Goal: Task Accomplishment & Management: Manage account settings

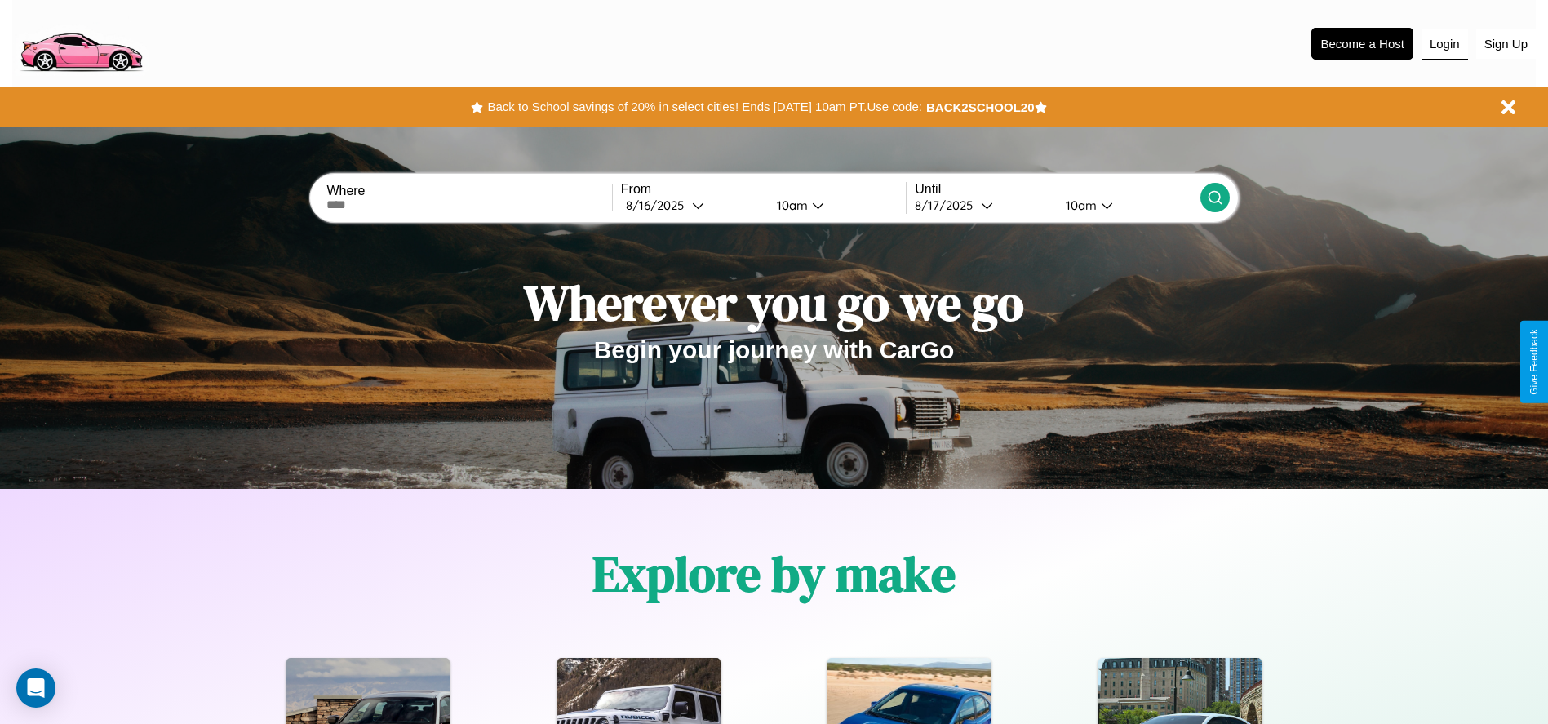
click at [1445, 43] on button "Login" at bounding box center [1445, 44] width 47 height 31
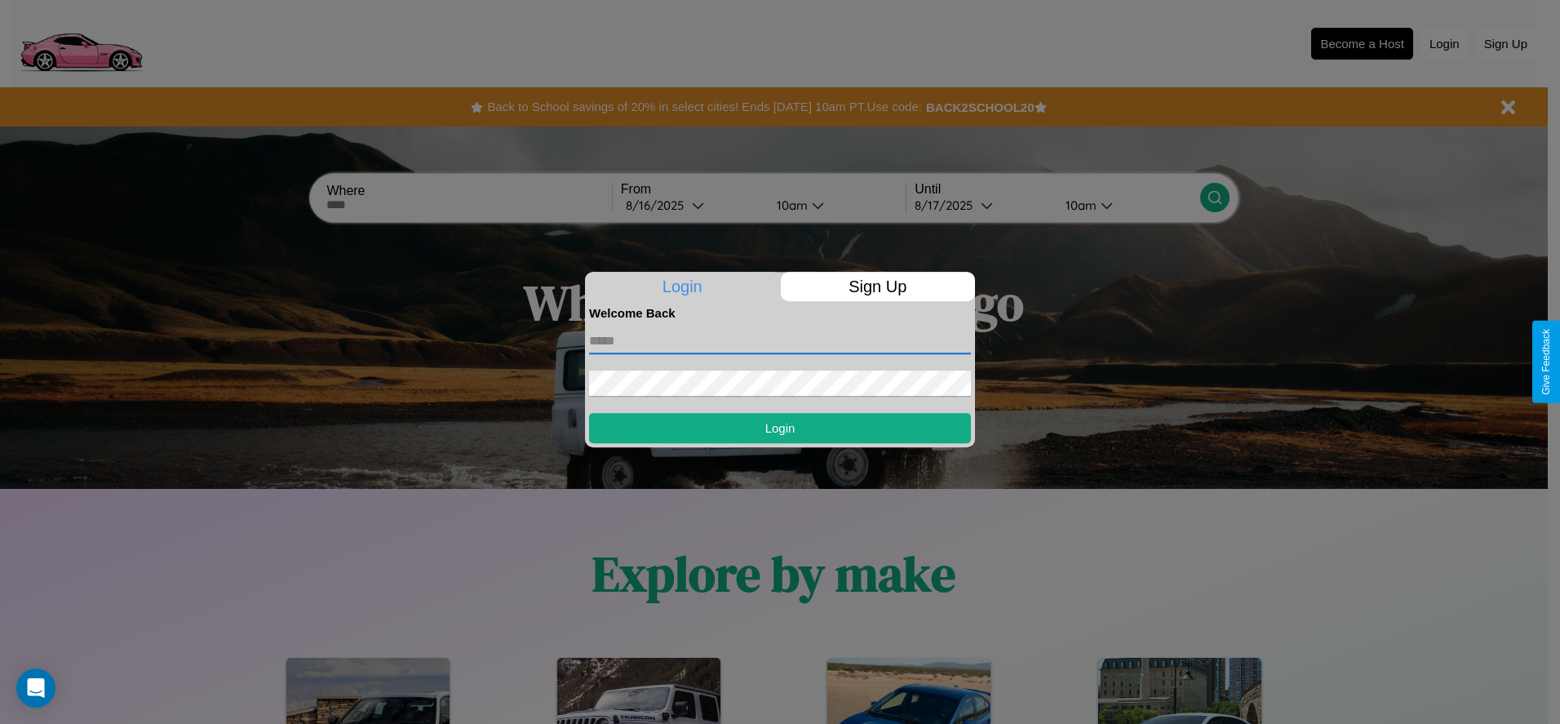
click at [780, 340] on input "text" at bounding box center [780, 341] width 382 height 26
type input "**********"
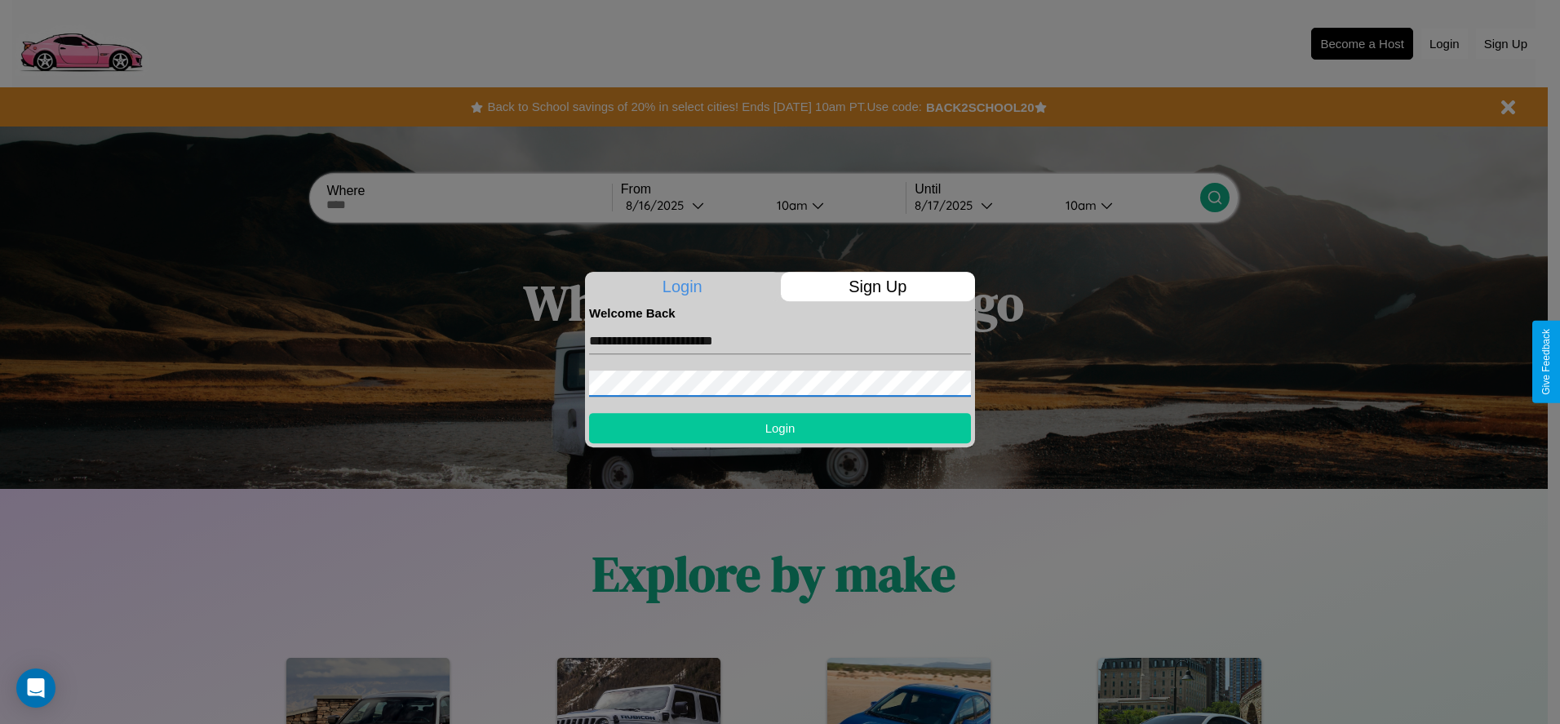
click at [780, 428] on button "Login" at bounding box center [780, 428] width 382 height 30
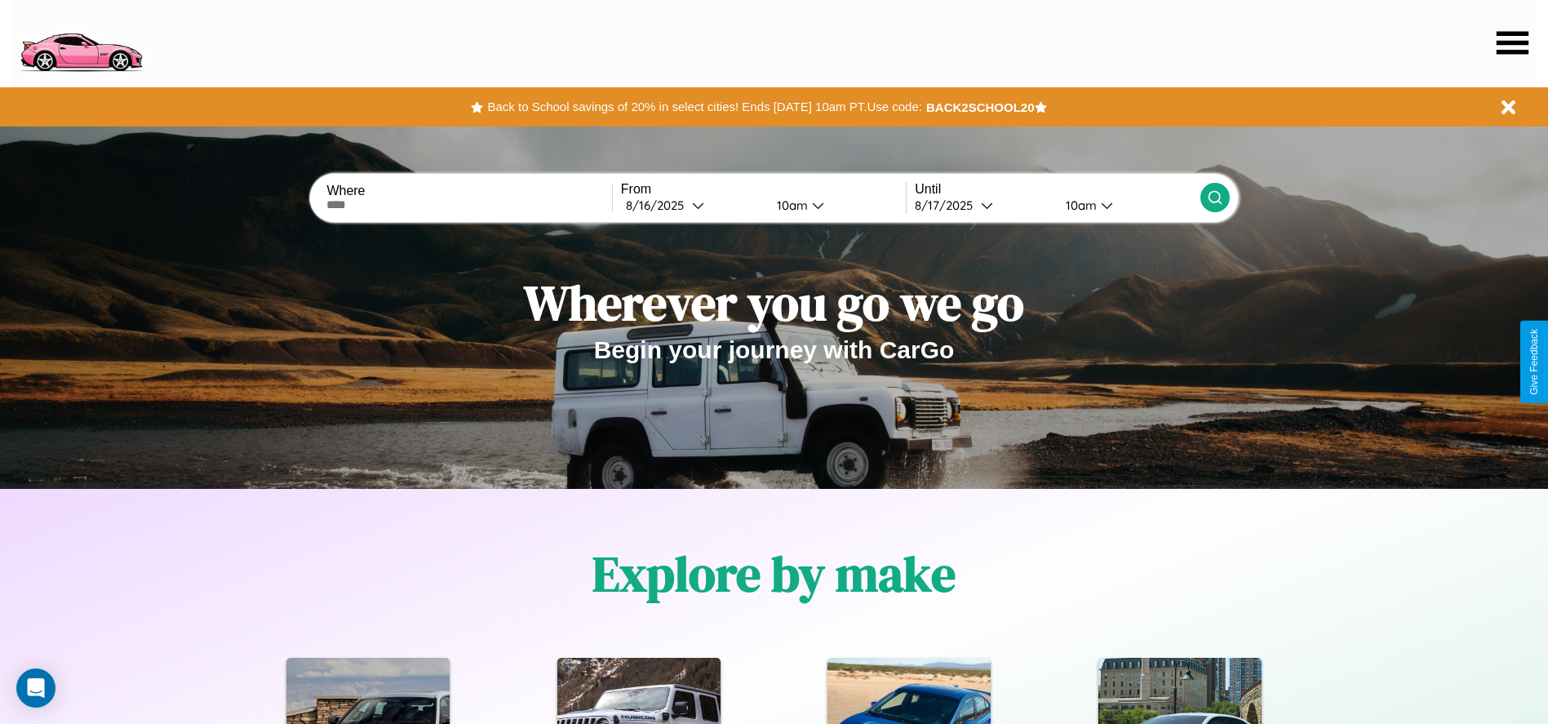
click at [1512, 42] on icon at bounding box center [1513, 42] width 32 height 23
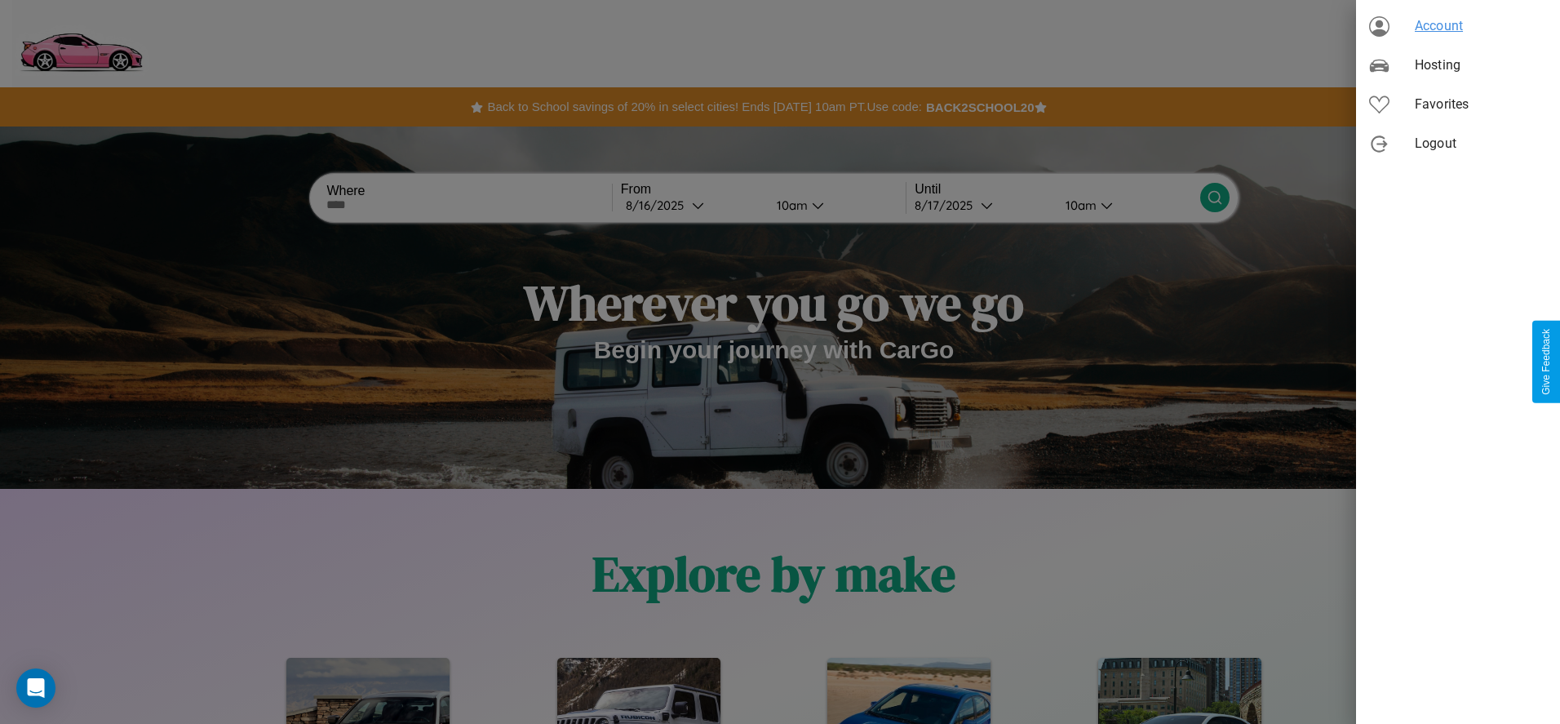
click at [1458, 26] on span "Account" at bounding box center [1481, 26] width 132 height 20
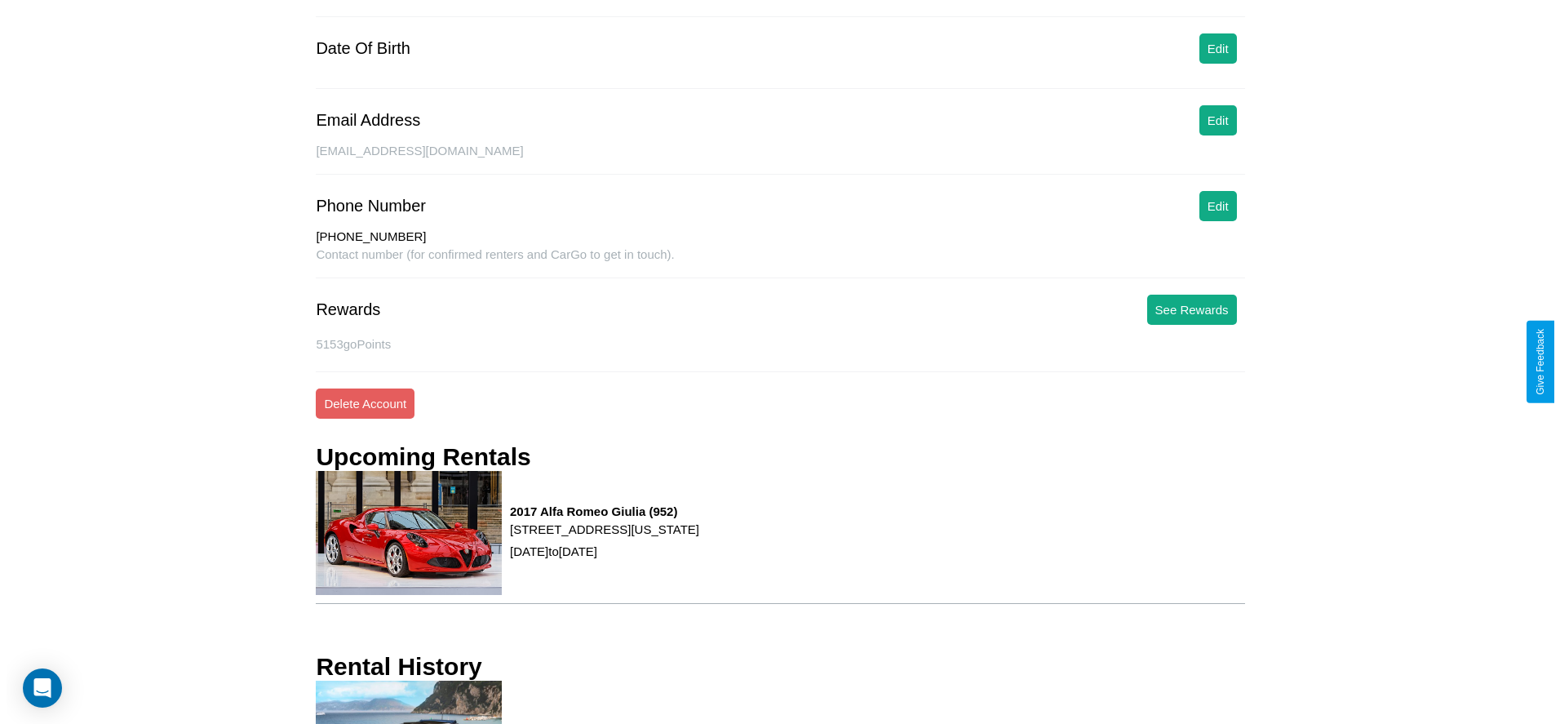
scroll to position [234, 0]
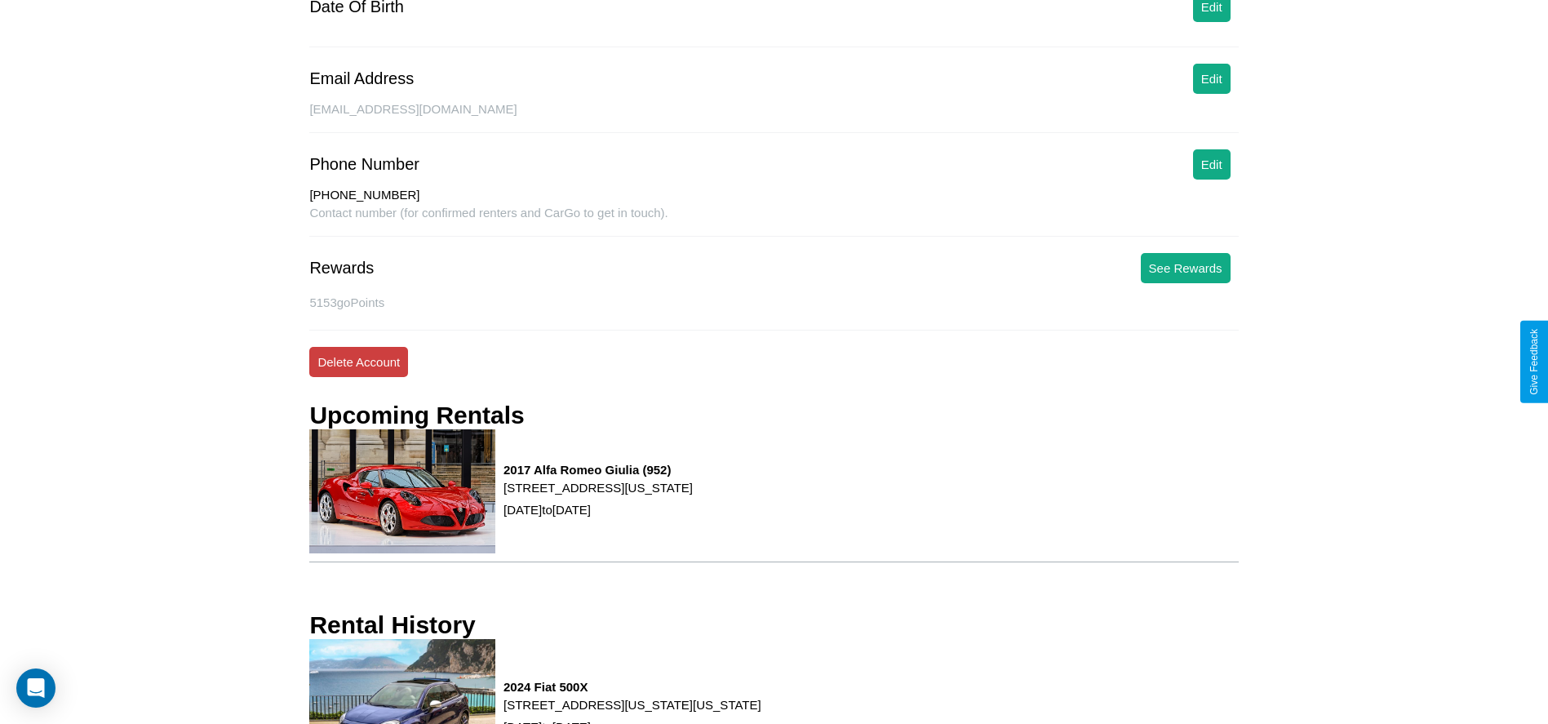
click at [358, 362] on button "Delete Account" at bounding box center [358, 362] width 99 height 30
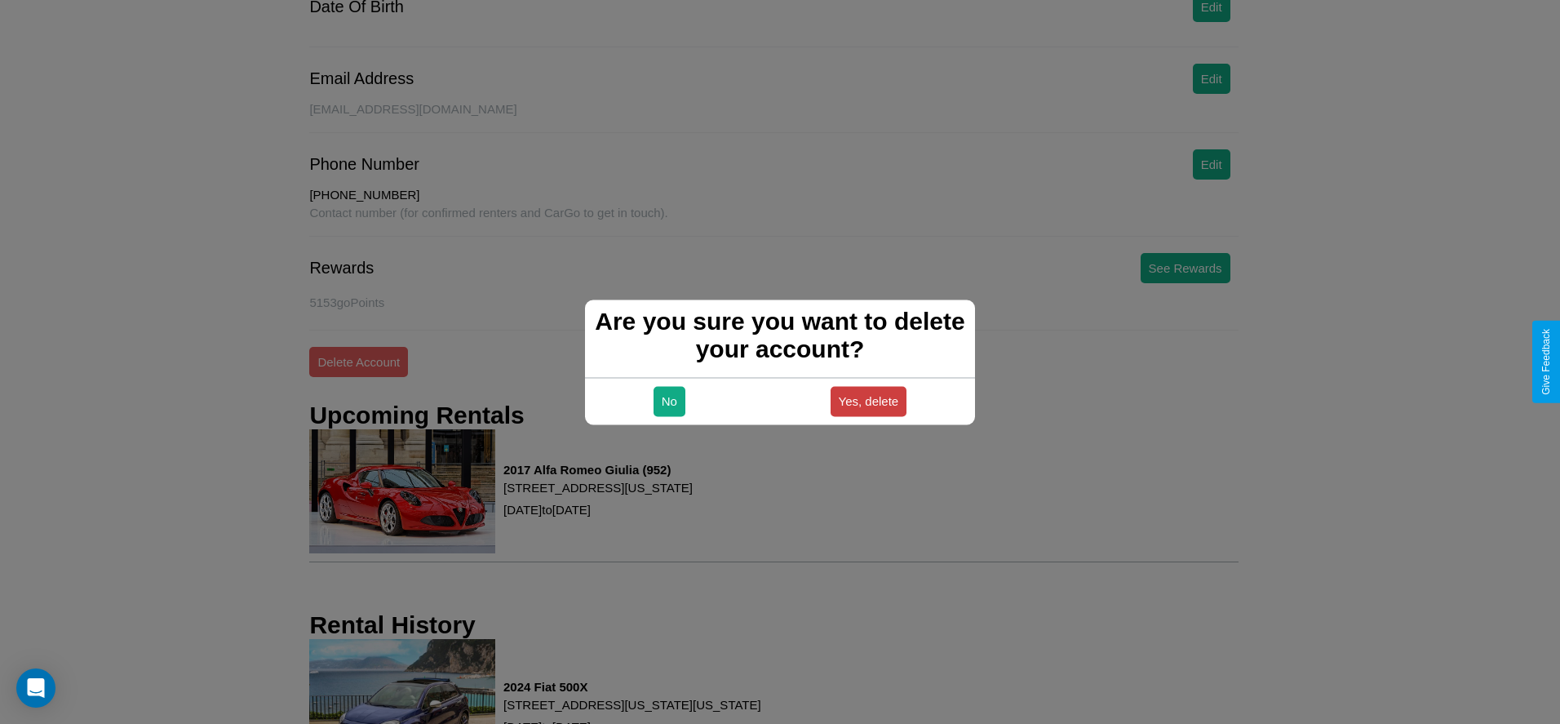
click at [868, 401] on button "Yes, delete" at bounding box center [869, 401] width 77 height 30
